Goal: Information Seeking & Learning: Learn about a topic

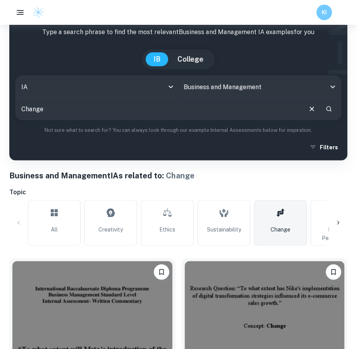
drag, startPoint x: 271, startPoint y: 225, endPoint x: 267, endPoint y: 154, distance: 71.0
click at [271, 225] on span "Change" at bounding box center [281, 229] width 20 height 9
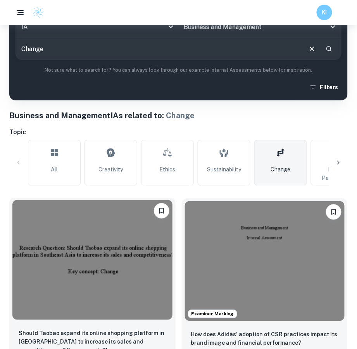
scroll to position [77, 0]
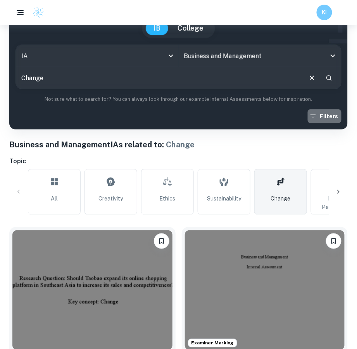
click at [334, 116] on button "Filters" at bounding box center [325, 116] width 34 height 14
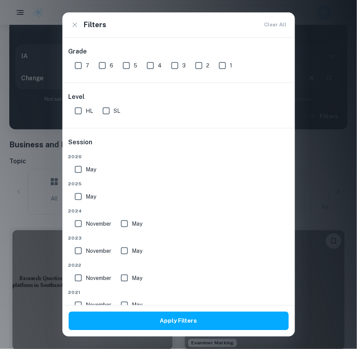
drag, startPoint x: 81, startPoint y: 117, endPoint x: 85, endPoint y: 80, distance: 37.4
click at [81, 117] on input "HL" at bounding box center [77, 110] width 15 height 15
checkbox input "true"
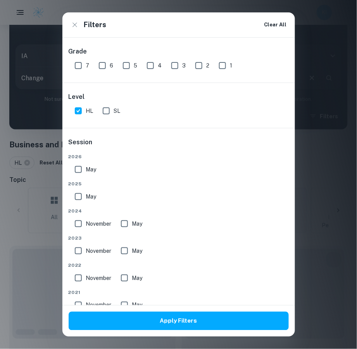
click at [84, 69] on input "7" at bounding box center [77, 65] width 15 height 15
checkbox input "true"
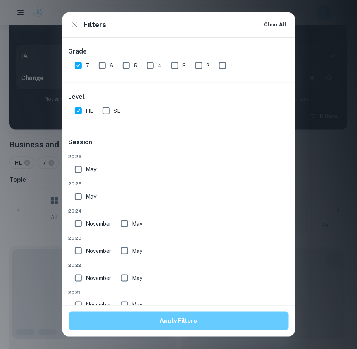
click at [134, 326] on button "Apply Filters" at bounding box center [179, 320] width 220 height 19
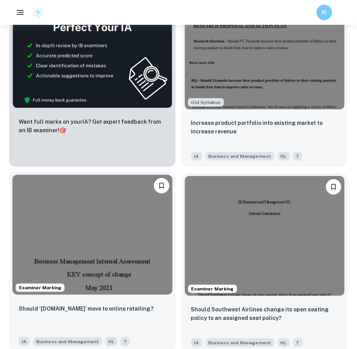
scroll to position [524, 0]
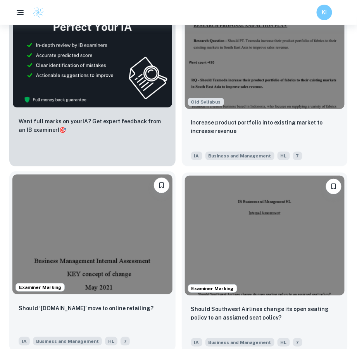
click at [89, 298] on div "Should ‘[DOMAIN_NAME]’ move to online retailing? IA Business and Management HL 7" at bounding box center [92, 324] width 166 height 54
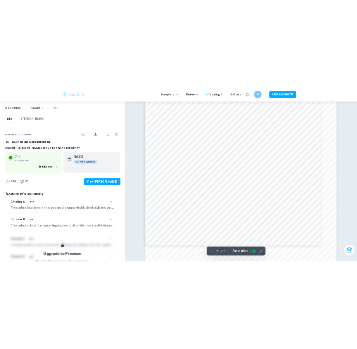
scroll to position [3641, 0]
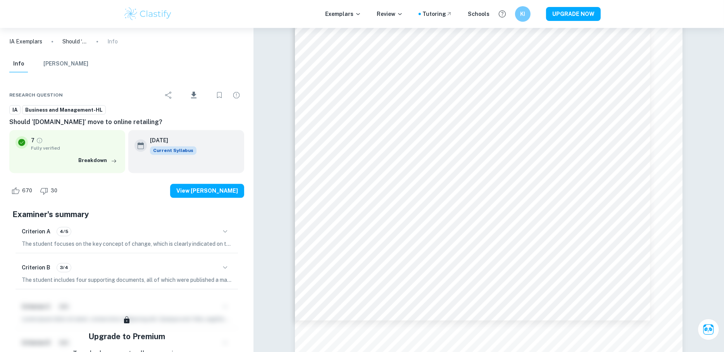
type input "8"
